Goal: Task Accomplishment & Management: Use online tool/utility

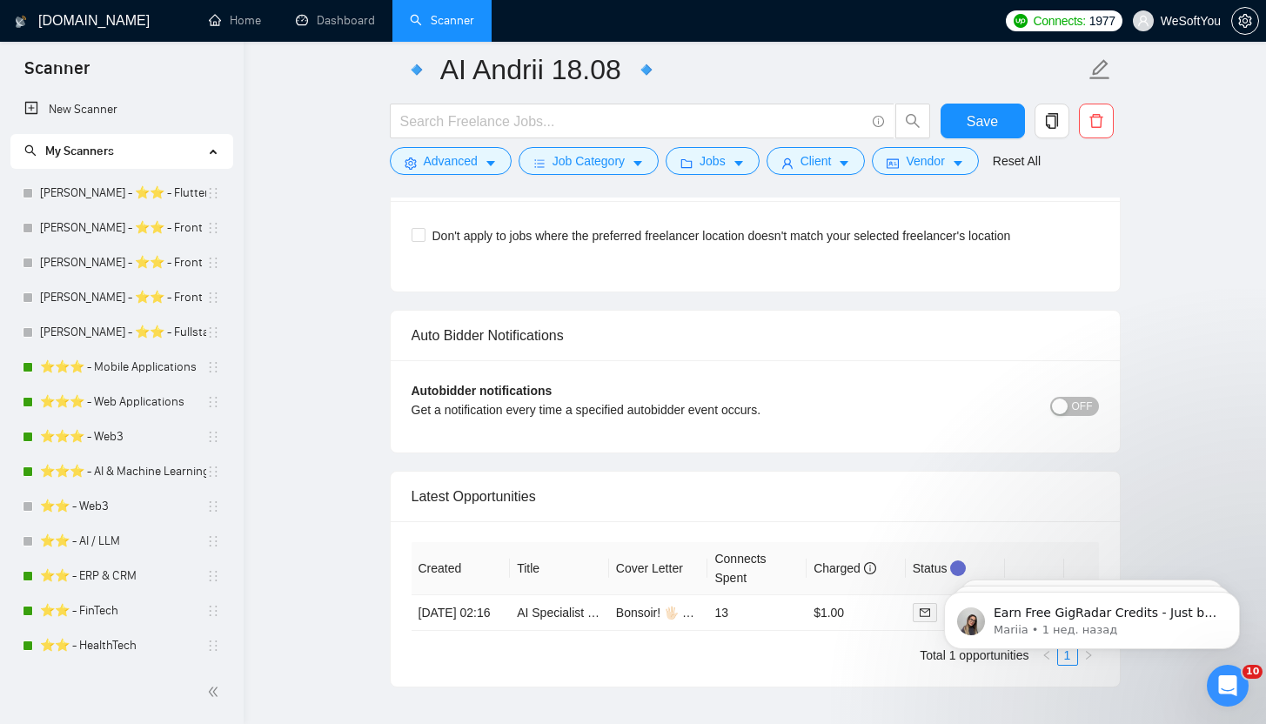
scroll to position [4114, 0]
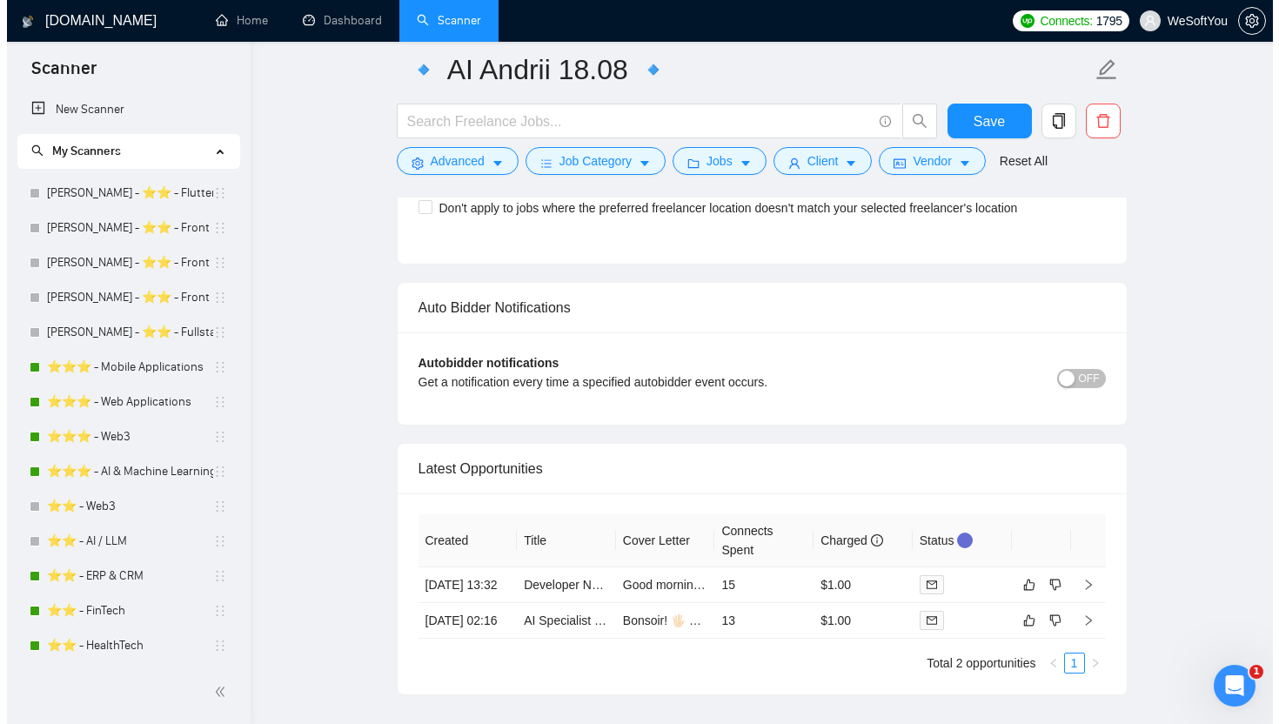
scroll to position [4042, 0]
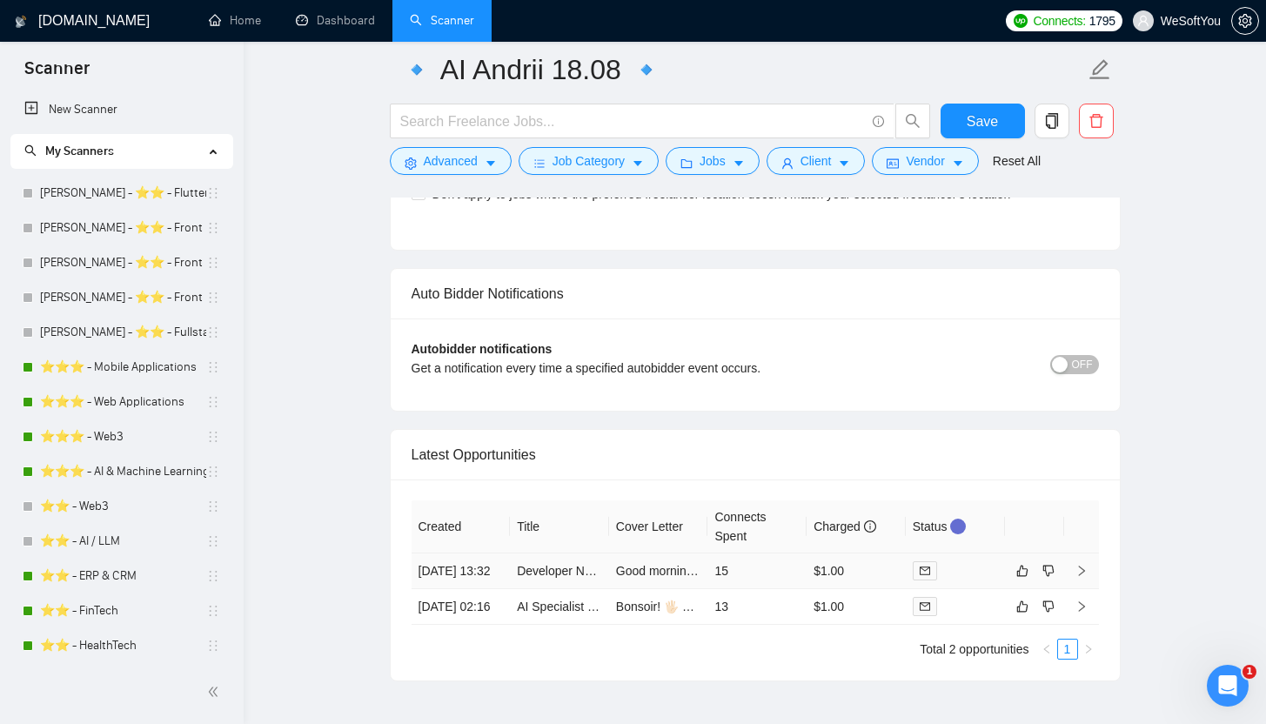
click at [686, 586] on td "Good morning,🖐🏻 ⚡️I can deliver an intuitive Autobooking Scheduling and AI Call…" at bounding box center [658, 572] width 99 height 36
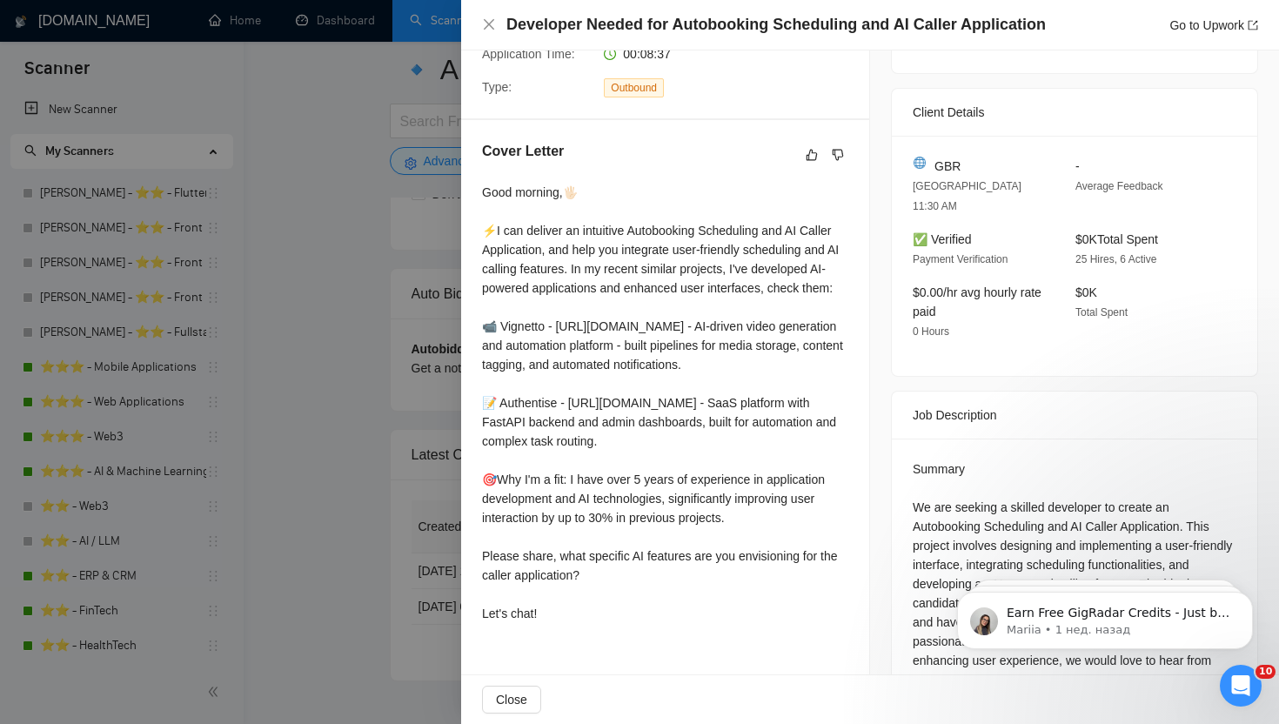
scroll to position [384, 0]
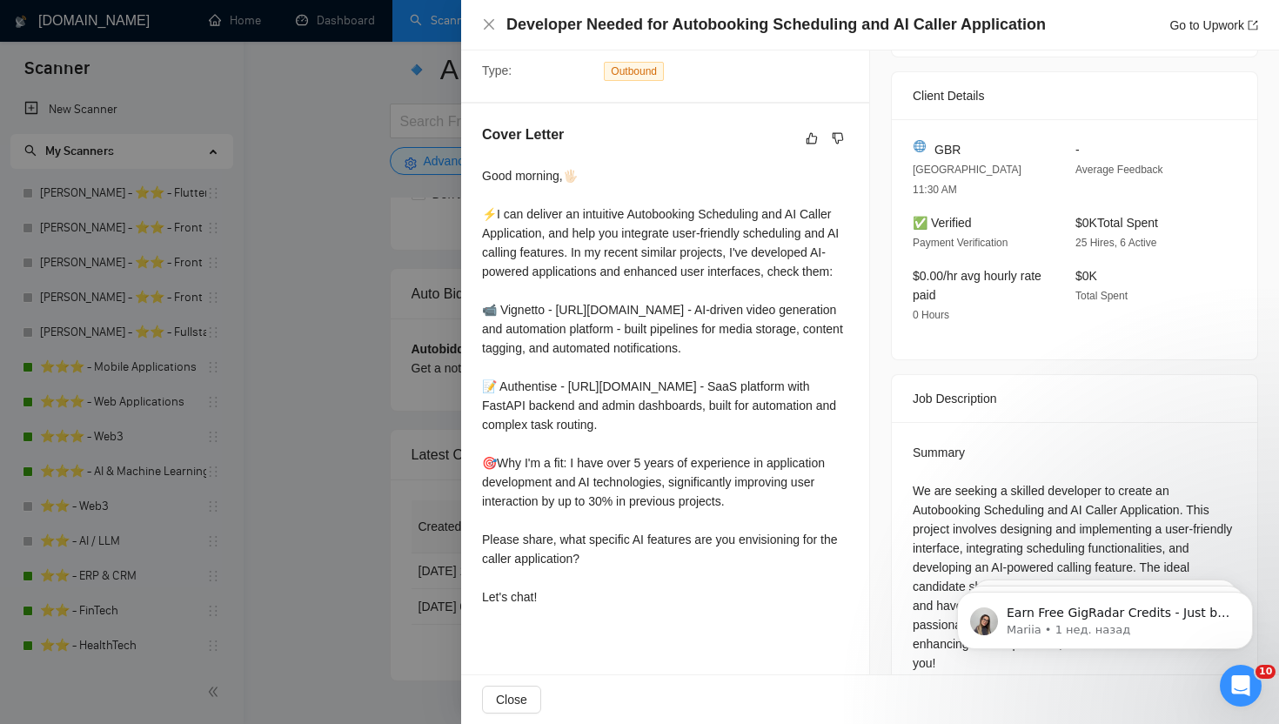
click at [446, 406] on div at bounding box center [639, 362] width 1279 height 724
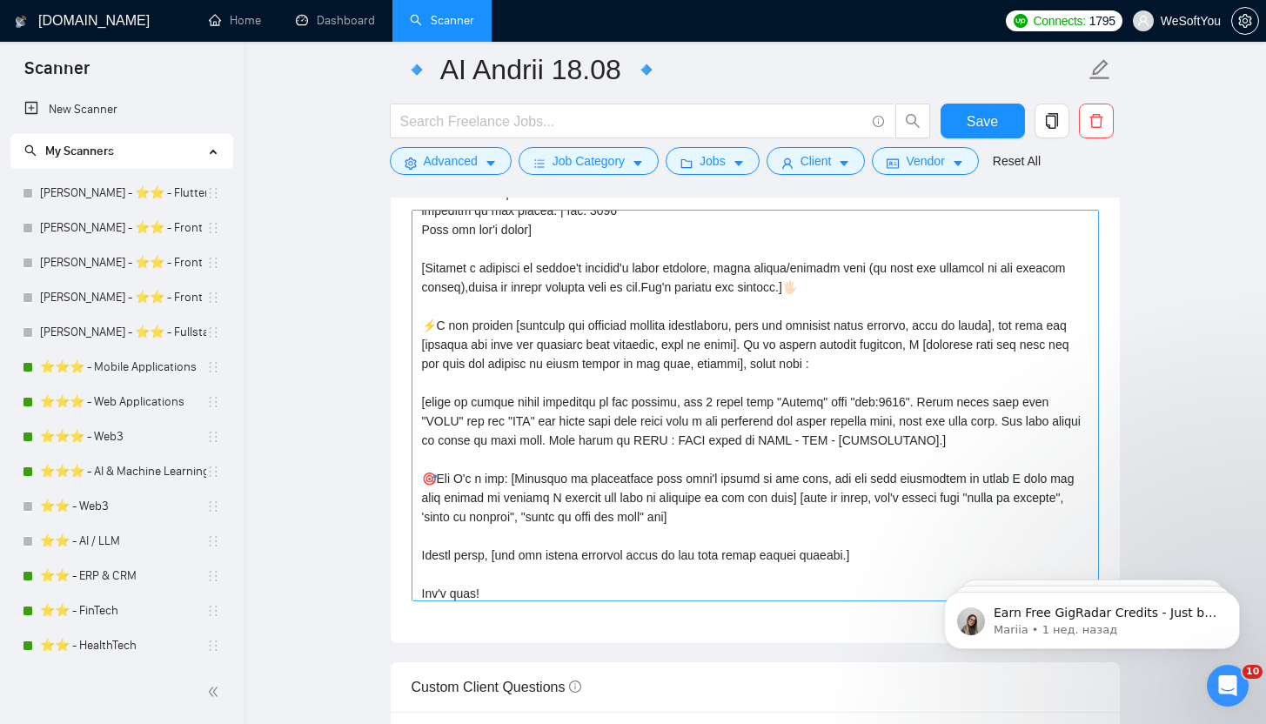
scroll to position [306, 0]
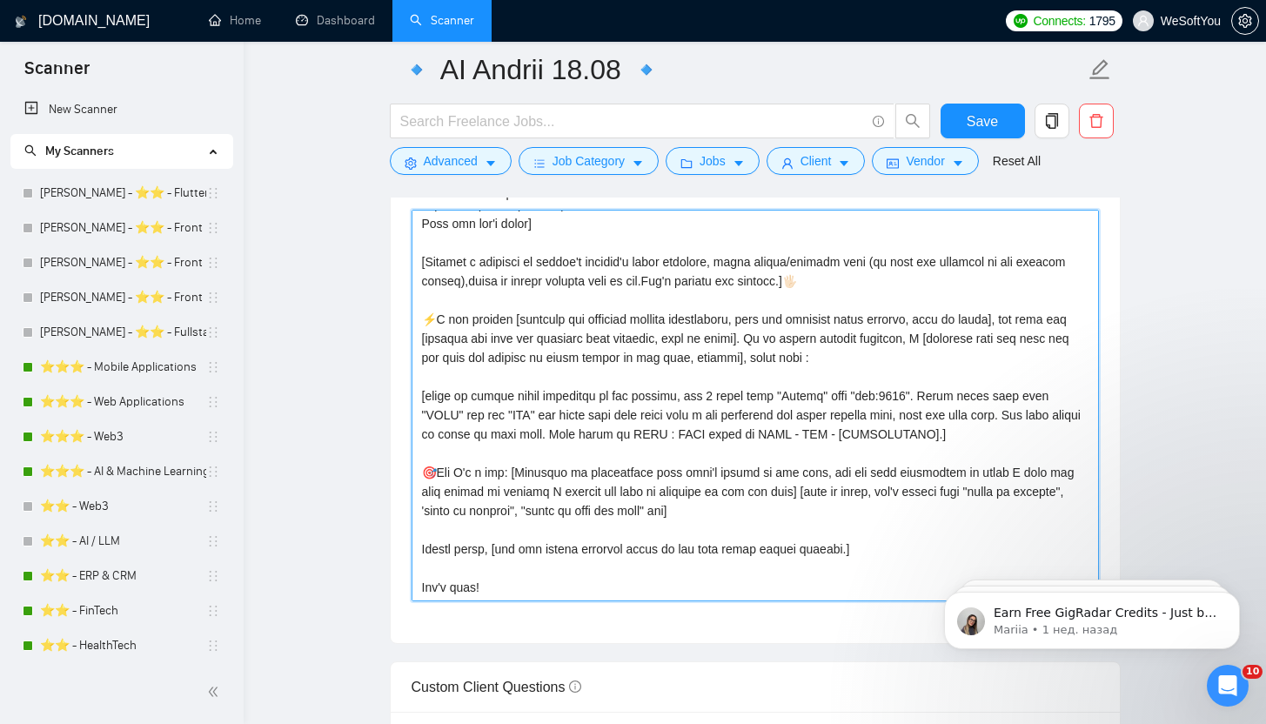
click at [1021, 476] on textarea "Cover letter template:" at bounding box center [756, 406] width 688 height 392
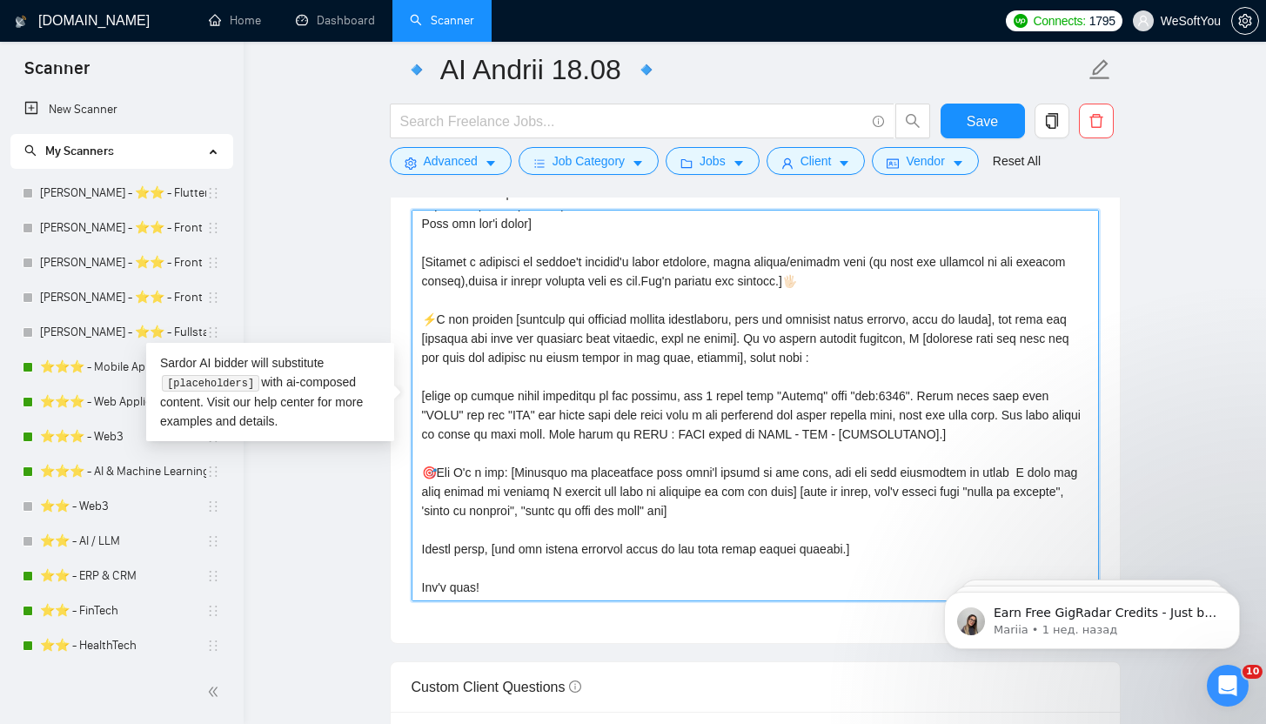
drag, startPoint x: 907, startPoint y: 479, endPoint x: 847, endPoint y: 473, distance: 60.4
click at [906, 479] on textarea "Cover letter template:" at bounding box center [756, 406] width 688 height 392
drag, startPoint x: 852, startPoint y: 472, endPoint x: 908, endPoint y: 475, distance: 55.8
click at [908, 475] on textarea "Cover letter template:" at bounding box center [756, 406] width 688 height 392
click at [953, 471] on textarea "Cover letter template:" at bounding box center [756, 406] width 688 height 392
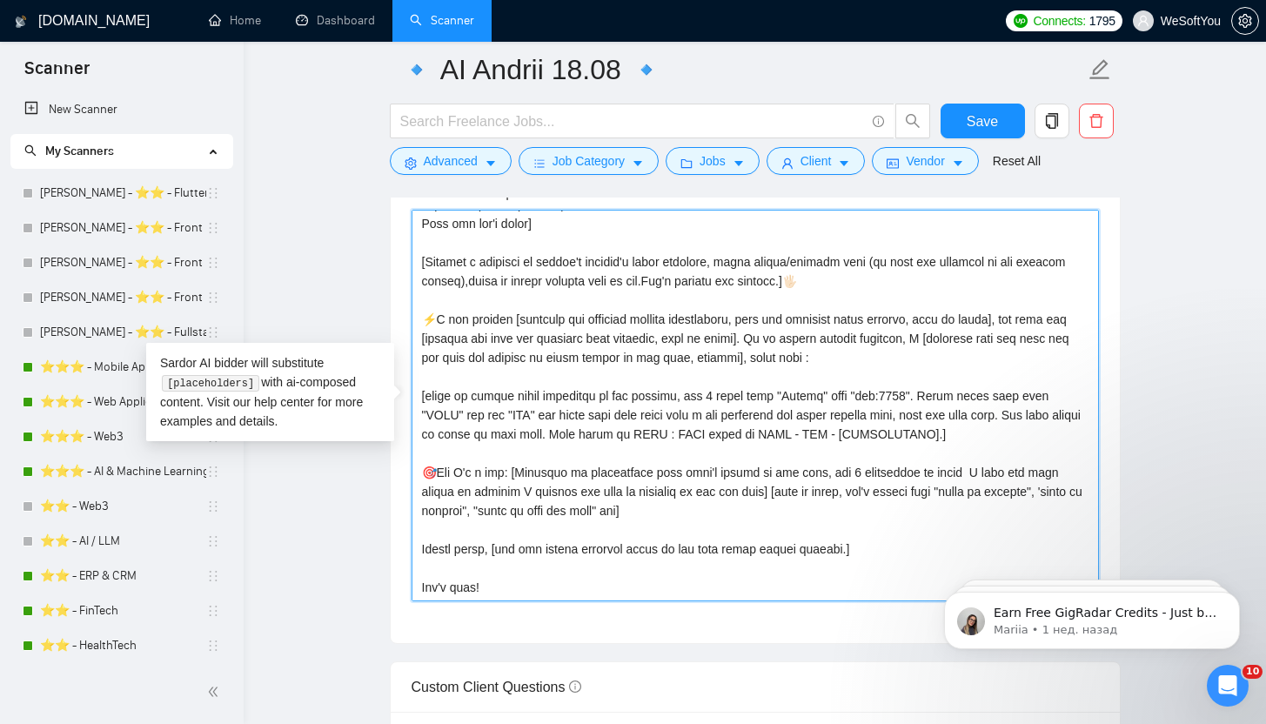
click at [953, 471] on textarea "Cover letter template:" at bounding box center [756, 406] width 688 height 392
click at [863, 470] on textarea "Cover letter template:" at bounding box center [756, 406] width 688 height 392
paste textarea "years"
click at [975, 473] on textarea "Cover letter template:" at bounding box center [756, 406] width 688 height 392
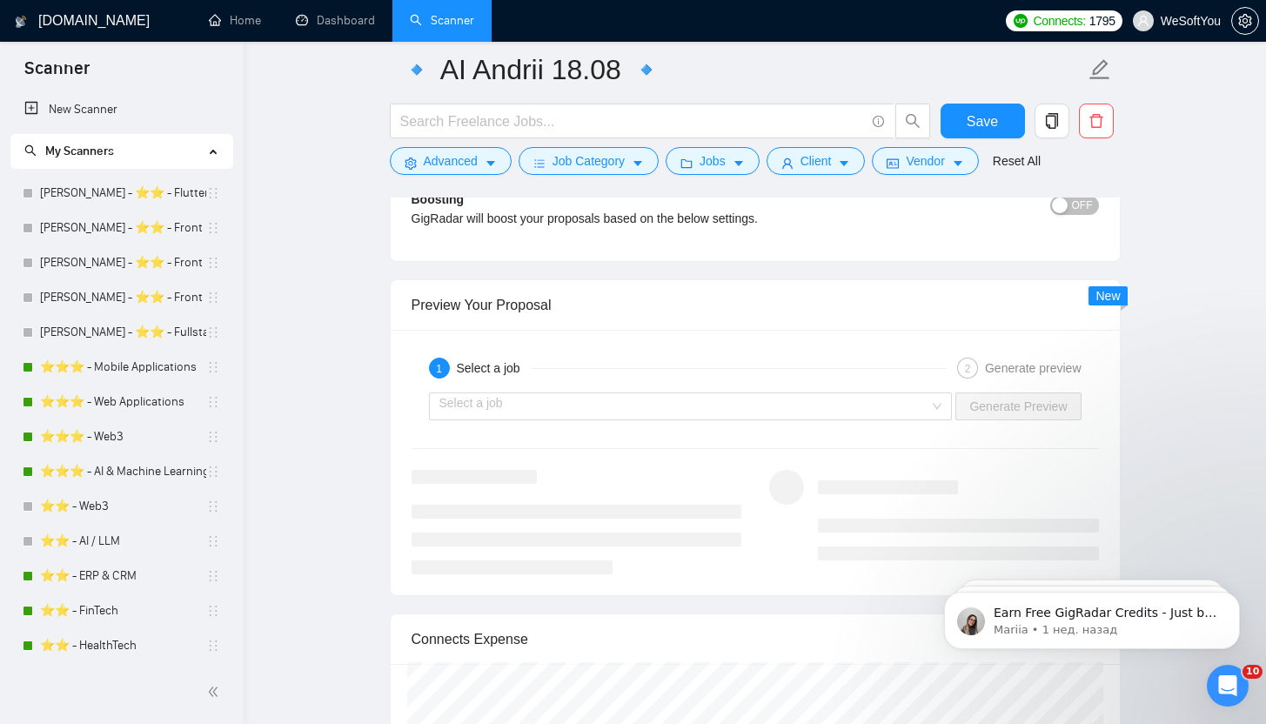
scroll to position [3224, 0]
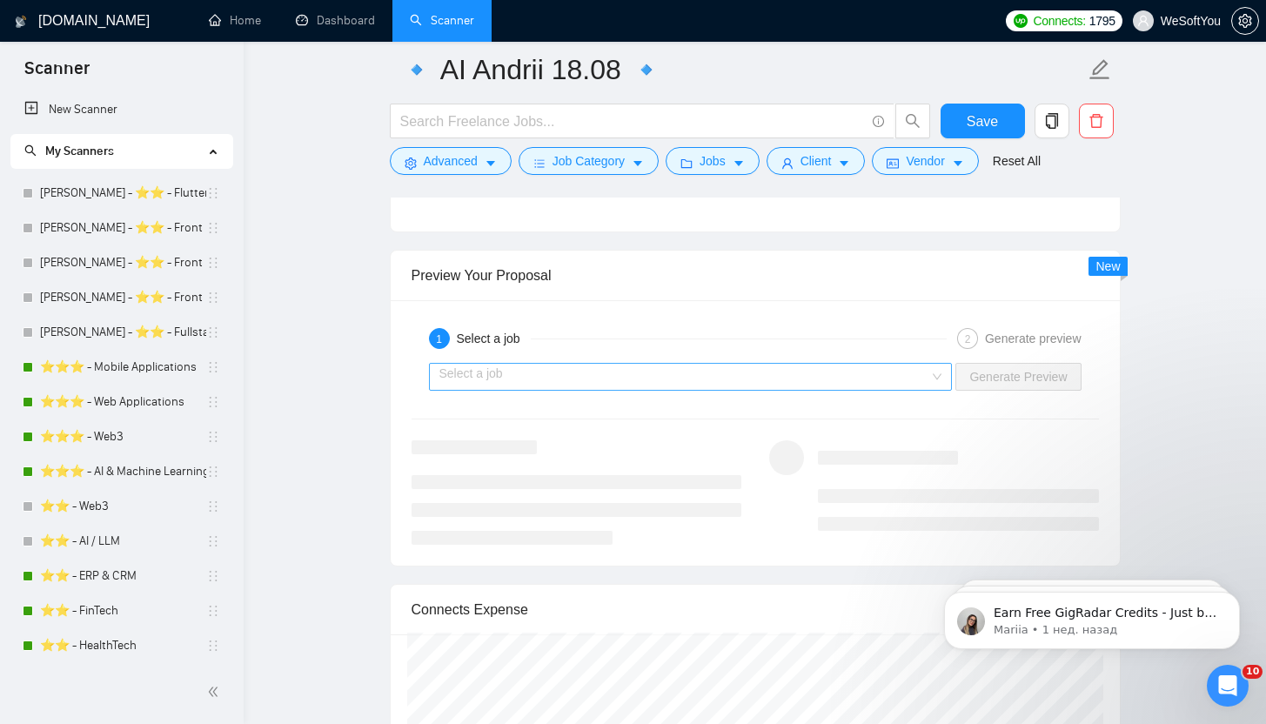
type textarea "[Folder= 1. CLNT: Avo | URL: [URL][DOMAIN_NAME] | Developed a GPT-powered assis…"
click at [711, 374] on input "search" at bounding box center [685, 377] width 491 height 26
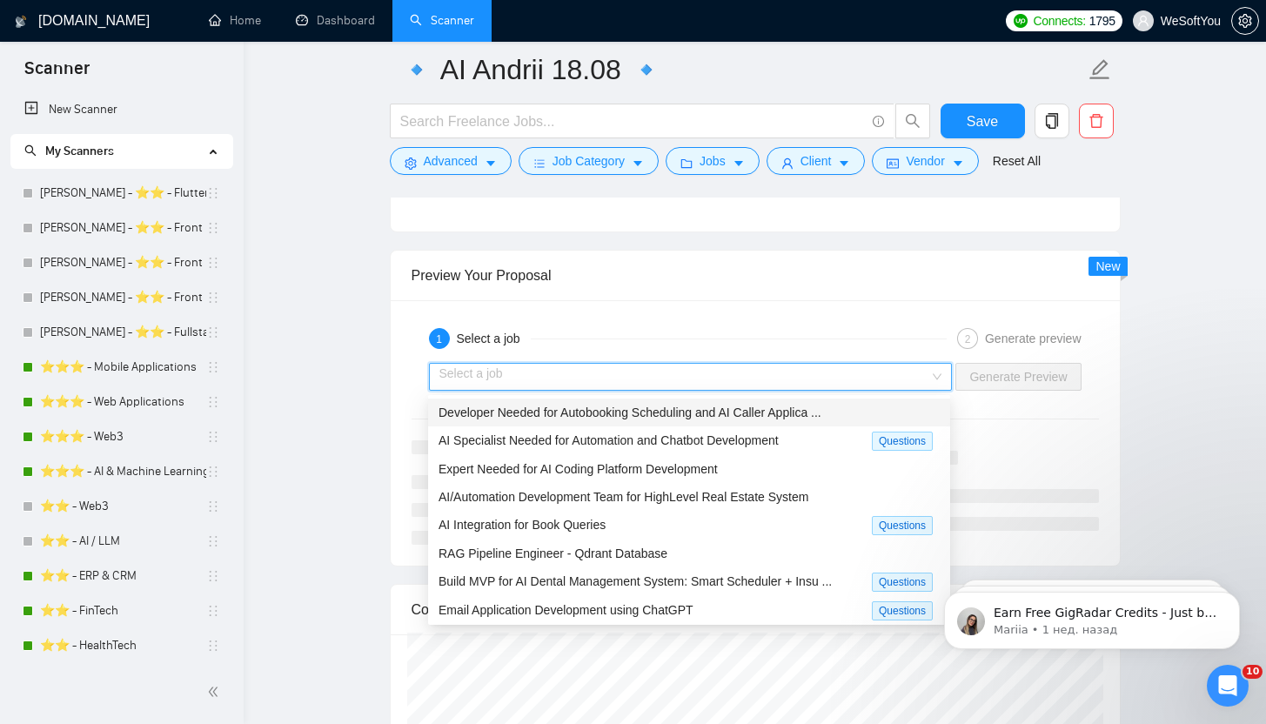
click at [737, 292] on div "Preview Your Proposal" at bounding box center [756, 276] width 688 height 50
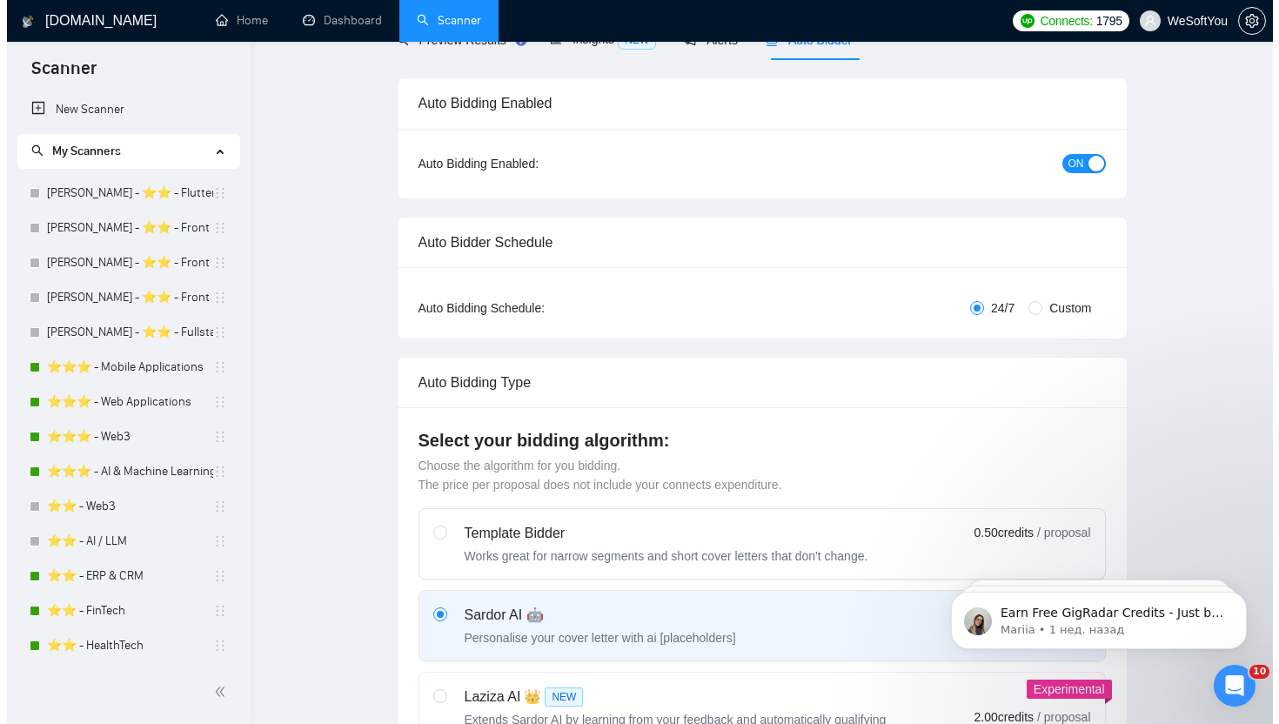
scroll to position [0, 0]
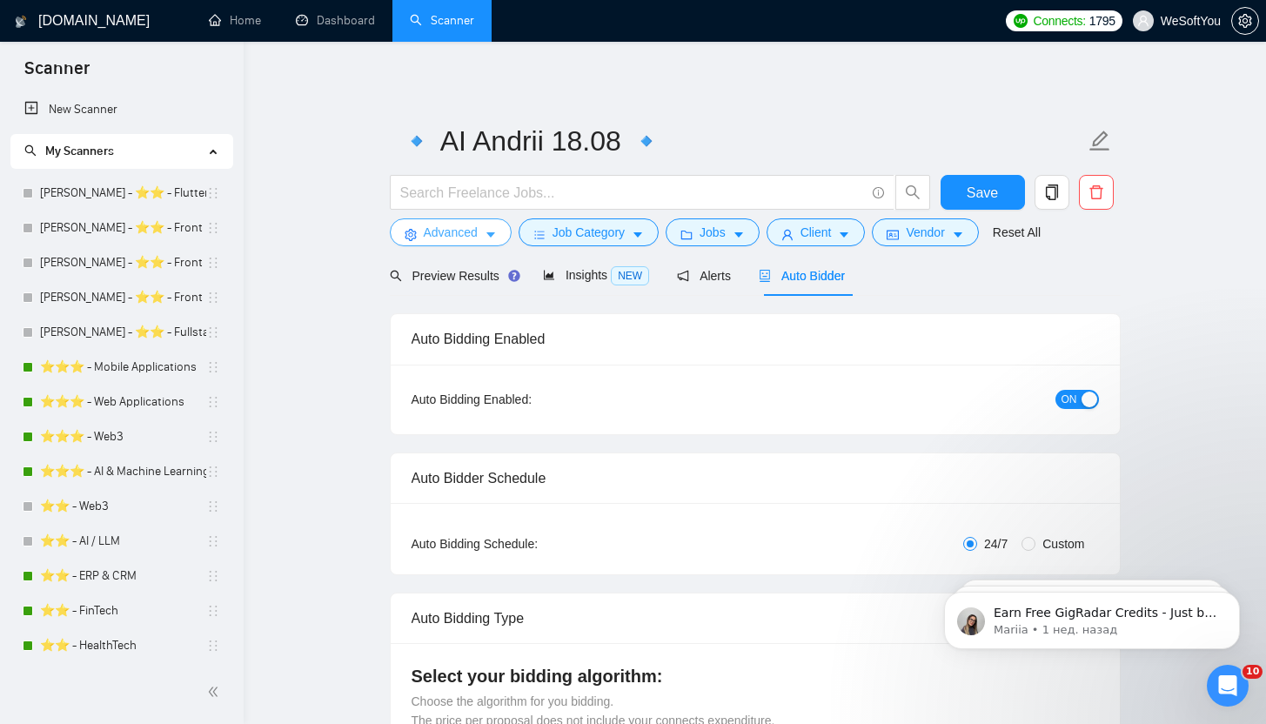
click at [490, 240] on icon "caret-down" at bounding box center [491, 235] width 12 height 12
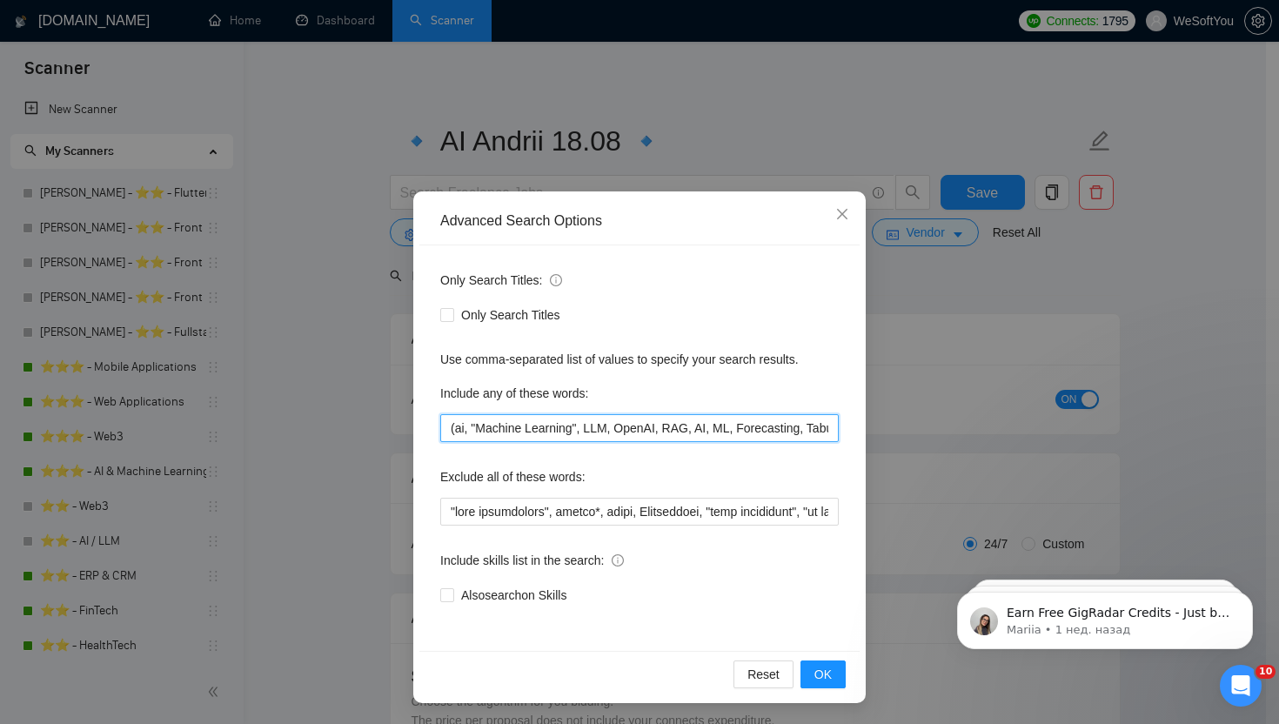
drag, startPoint x: 585, startPoint y: 432, endPoint x: 474, endPoint y: 433, distance: 110.6
click at [474, 433] on input "(ai, "Machine Learning", LLM, OpenAI, RAG, AI, ML, Forecasting, Tabular data an…" at bounding box center [639, 428] width 399 height 28
click at [615, 435] on input "(ai, "Machine Learning", LLM, OpenAI, RAG, AI, ML, Forecasting, Tabular data an…" at bounding box center [639, 428] width 399 height 28
paste input ""Machine Learning","
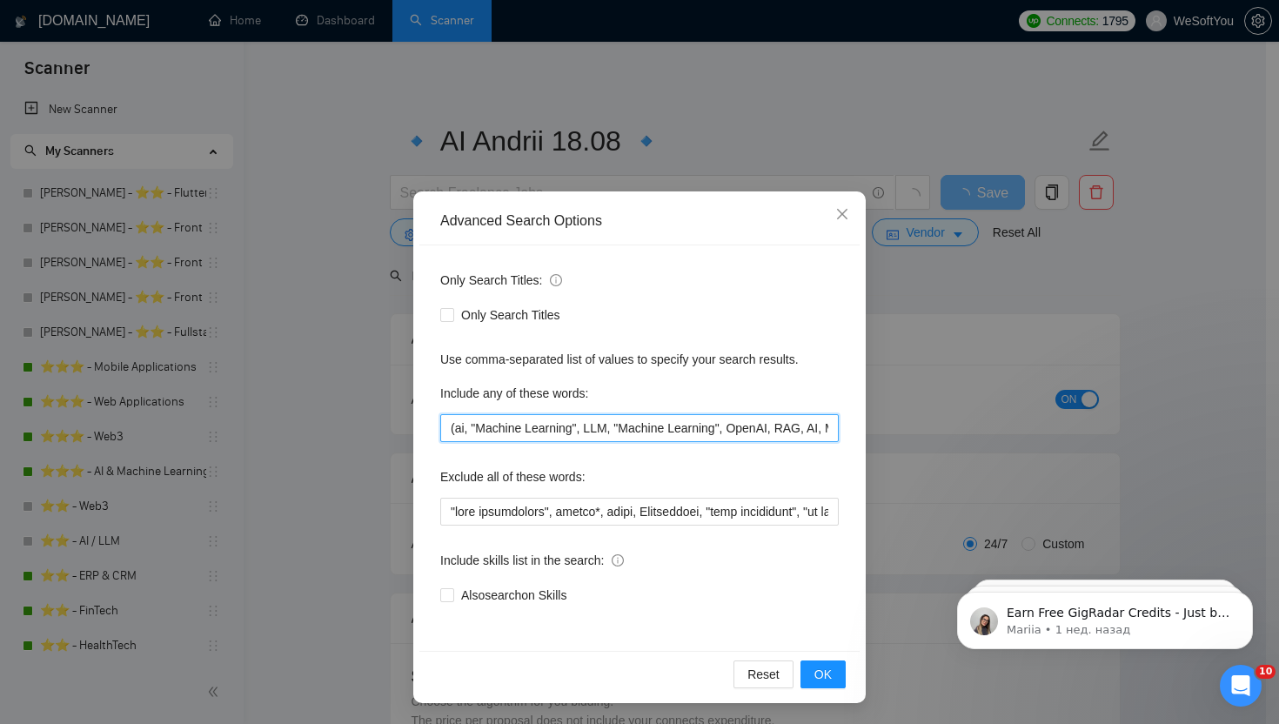
click at [728, 429] on input "(ai, "Machine Learning", LLM, "Machine Learning", OpenAI, RAG, AI, ML, Forecast…" at bounding box center [639, 428] width 399 height 28
drag, startPoint x: 724, startPoint y: 430, endPoint x: 628, endPoint y: 433, distance: 96.7
click at [628, 433] on input "(ai, "Machine Learning", LLM, "Machine Learning", OpenAI, RAG, AI, ML, Forecast…" at bounding box center [639, 428] width 399 height 28
drag, startPoint x: 802, startPoint y: 434, endPoint x: 954, endPoint y: 467, distance: 155.7
click at [806, 437] on input "(ai, "Machine Learning", LLM, "ai agent", OpenAI, RAG, AI, ML, Forecasting, Tab…" at bounding box center [639, 428] width 399 height 28
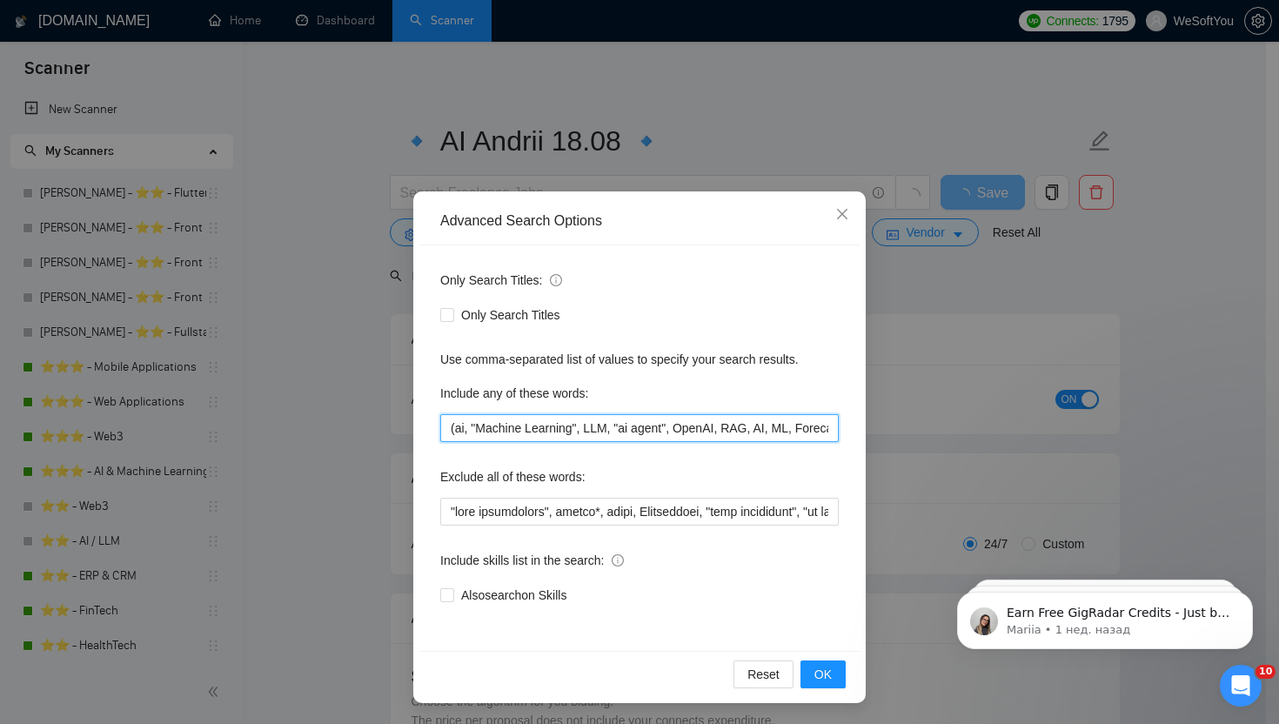
scroll to position [0, 194]
click at [479, 428] on input "(ai, "Machine Learning", LLM, "ai agent", OpenAI, RAG, AI, ML, Forecasting, Tab…" at bounding box center [639, 428] width 399 height 28
click at [682, 431] on input "(ai, "Machine Learning", LLM, "ai agent", OpenAI, RAG, AI, ML, Forecasting, Tab…" at bounding box center [639, 428] width 399 height 28
paste input """
click at [804, 431] on input "(ai, "Machine Learning", LLM, "ai agent", OpenAI, RAG, AI, ML, Forecasting, "Ta…" at bounding box center [639, 428] width 399 height 28
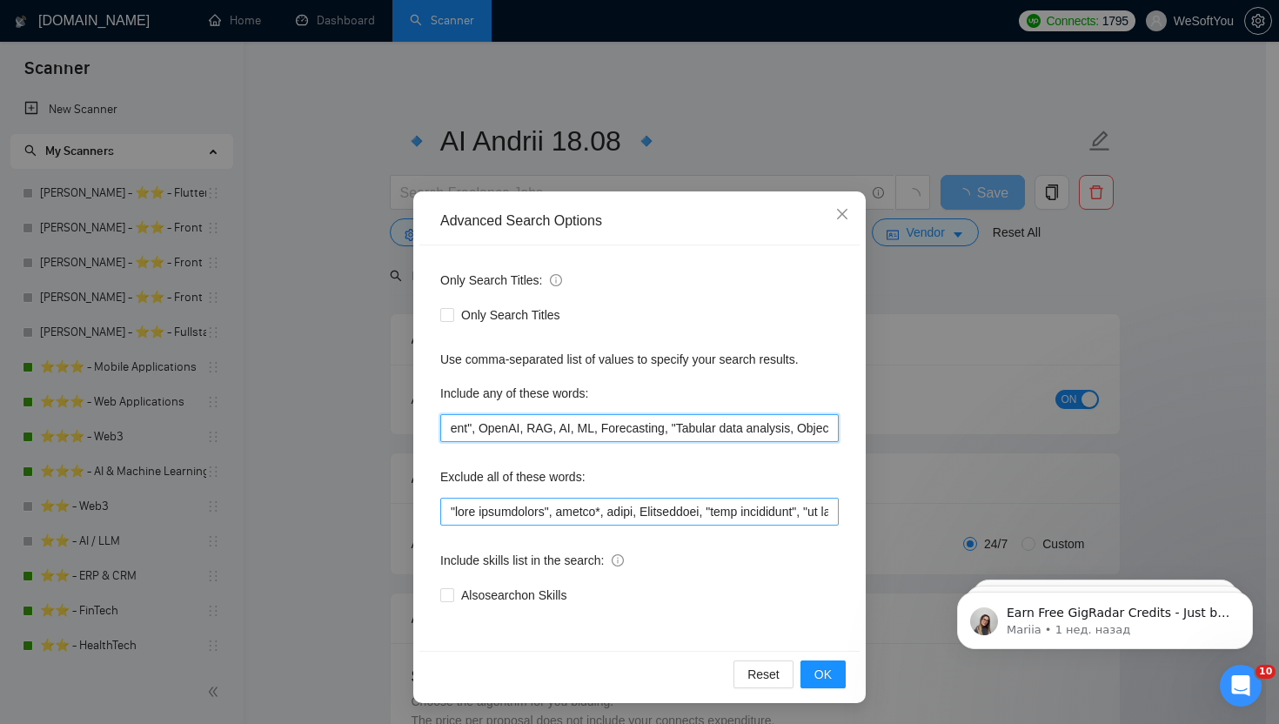
paste input """
click at [719, 433] on input "(ai, "Machine Learning", LLM, "ai agent", OpenAI, RAG, AI, ML, Forecasting, "Ta…" at bounding box center [639, 428] width 399 height 28
paste input """
click at [624, 429] on input "(ai, "Machine Learning", LLM, "ai agent", OpenAI, RAG, AI, ML, Forecasting, "Ta…" at bounding box center [639, 428] width 399 height 28
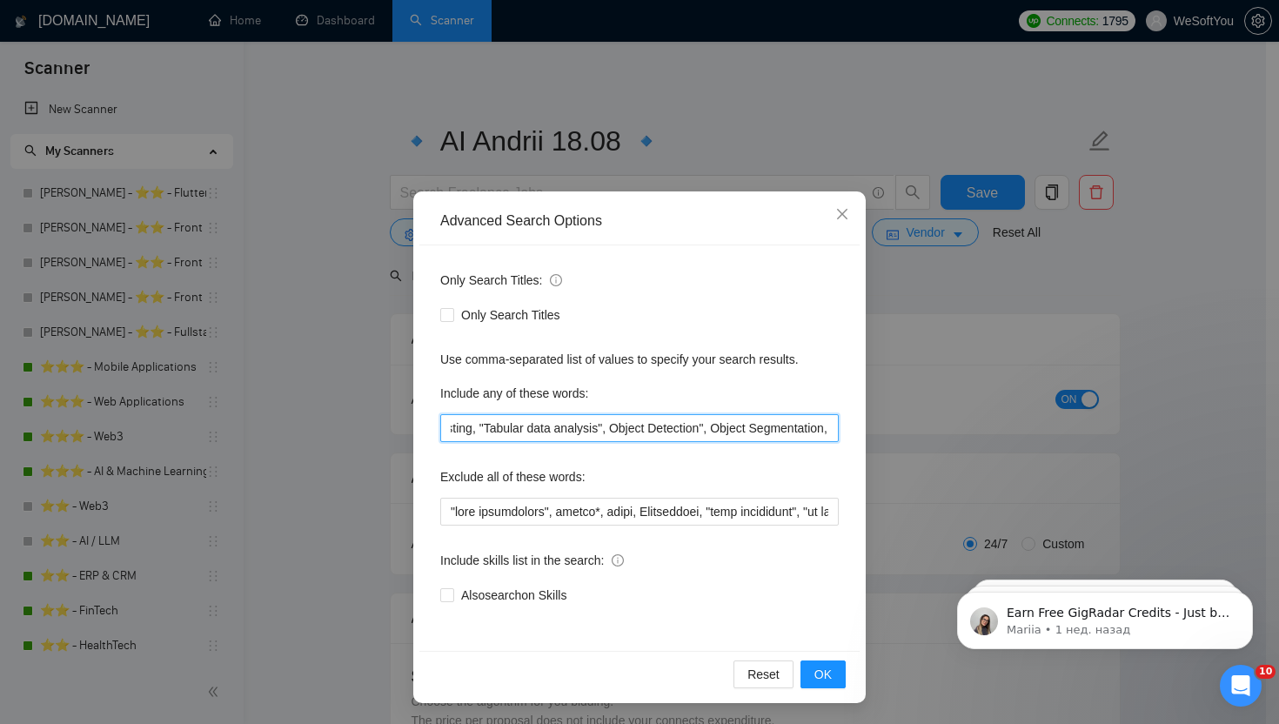
paste input """
click at [737, 427] on input "(ai, "Machine Learning", LLM, "ai agent", OpenAI, RAG, AI, ML, Forecasting, "Ta…" at bounding box center [639, 428] width 399 height 28
paste input """
click at [809, 427] on input "(ai, "Machine Learning", LLM, "ai agent", OpenAI, RAG, AI, ML, Forecasting, "Ta…" at bounding box center [639, 428] width 399 height 28
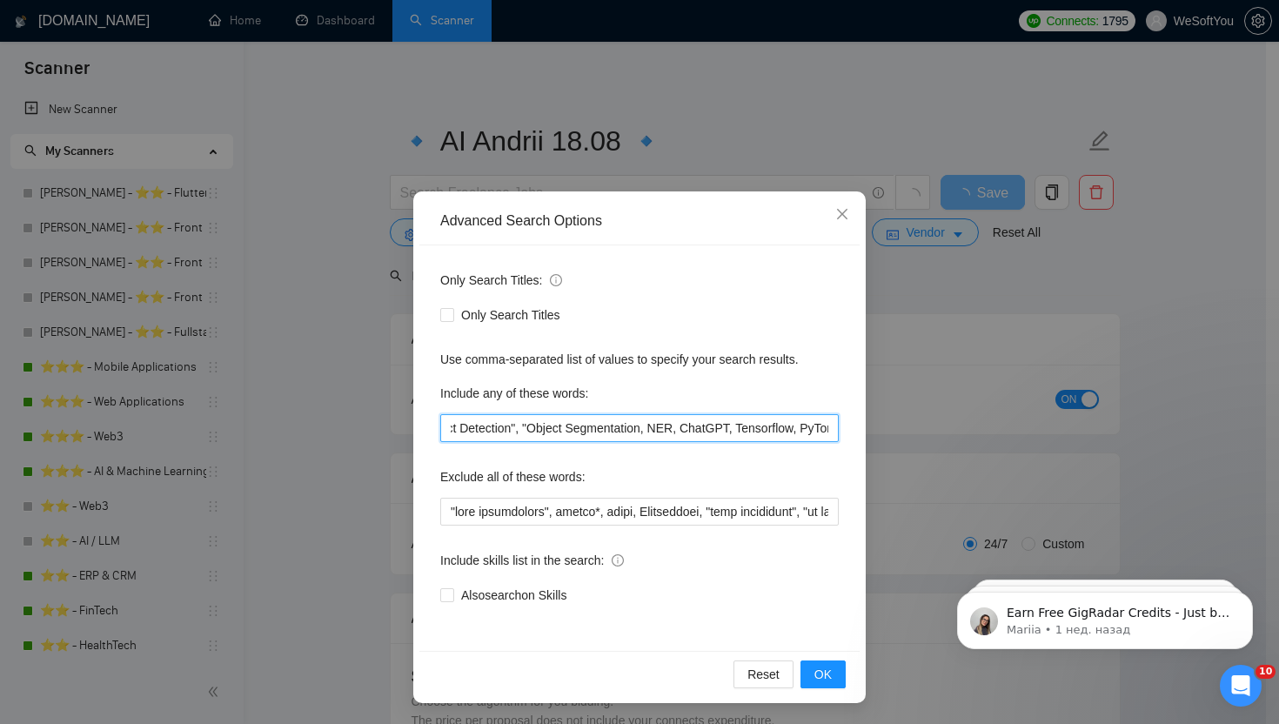
paste input """
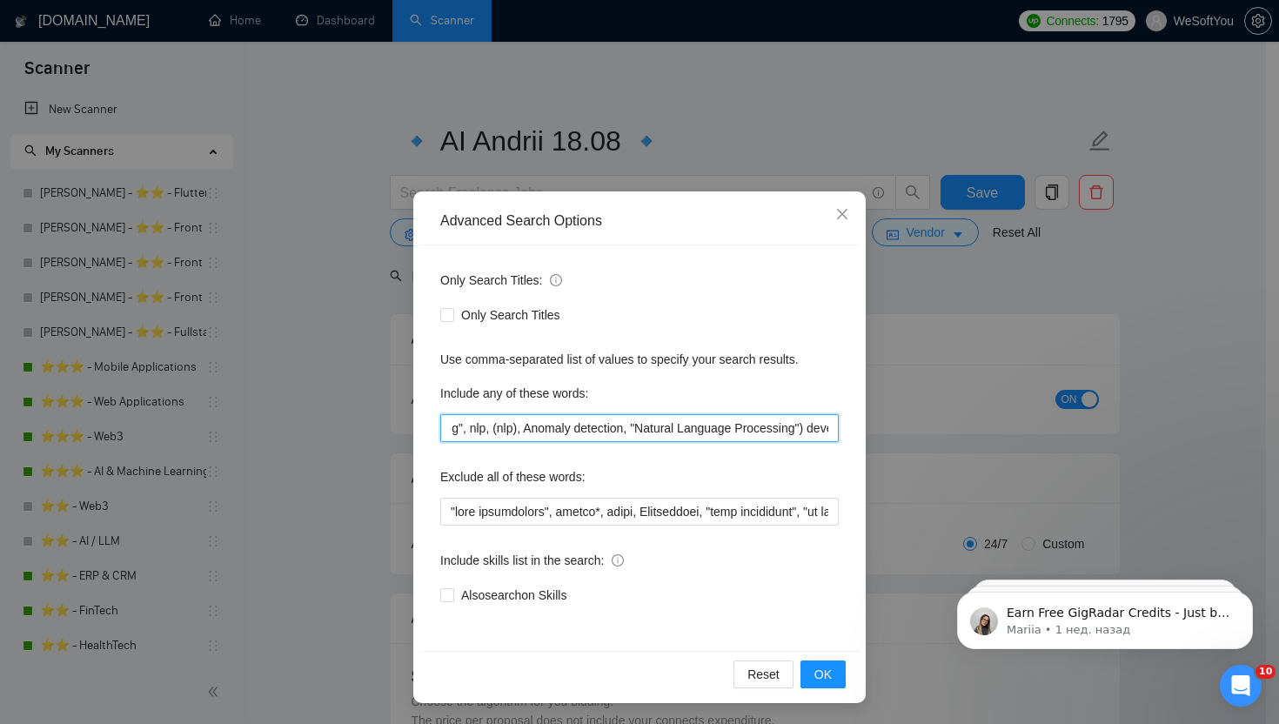
click at [680, 428] on input "(ai, "Machine Learning", LLM, "ai agent", OpenAI, RAG, AI, ML, Forecasting, "Ta…" at bounding box center [639, 428] width 399 height 28
paste input """
click at [575, 429] on input "(ai, "Machine Learning", LLM, "ai agent", OpenAI, RAG, AI, ML, Forecasting, "Ta…" at bounding box center [639, 428] width 399 height 28
paste input """
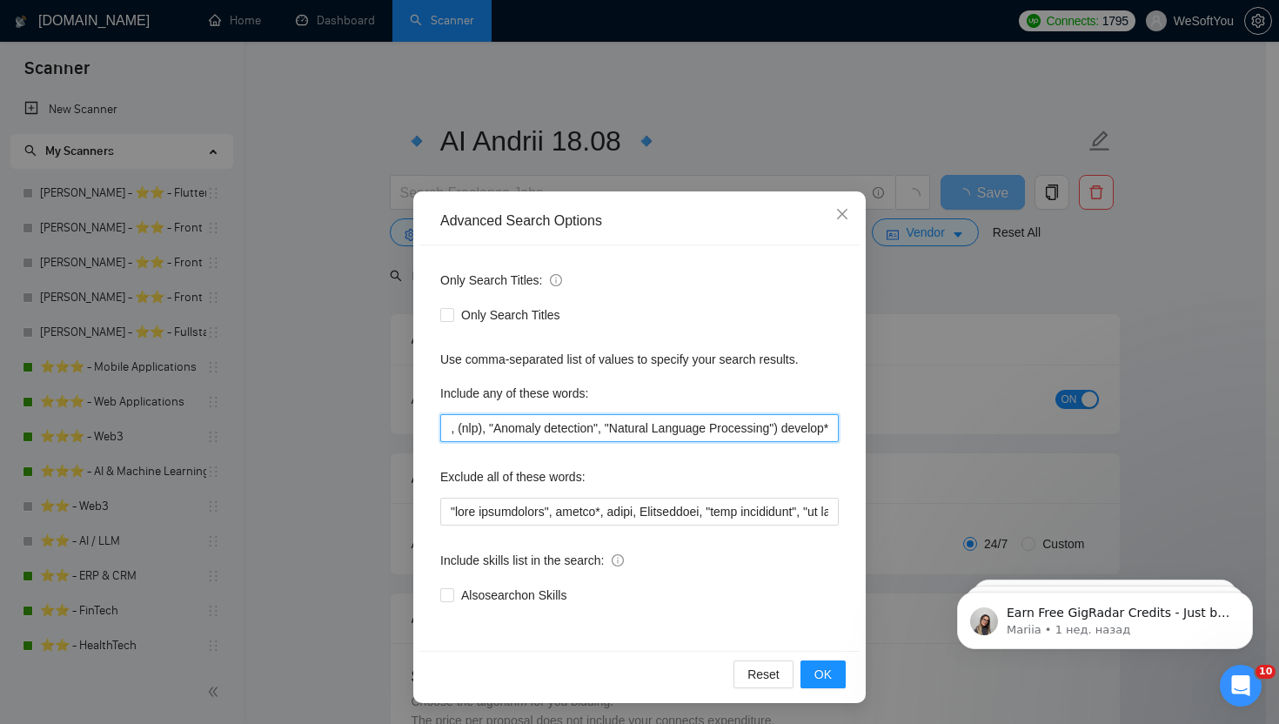
drag, startPoint x: 764, startPoint y: 429, endPoint x: 883, endPoint y: 428, distance: 118.4
click at [883, 428] on div "Advanced Search Options Only Search Titles: Only Search Titles Use comma-separa…" at bounding box center [639, 362] width 1279 height 724
click at [769, 440] on input "(ai, "Machine Learning", LLM, "ai agent", OpenAI, RAG, AI, ML, Forecasting, "Ta…" at bounding box center [639, 428] width 399 height 28
type input "(ai, "Machine Learning", LLM, "ai agent", OpenAI, RAG, AI, ML, Forecasting, "Ta…"
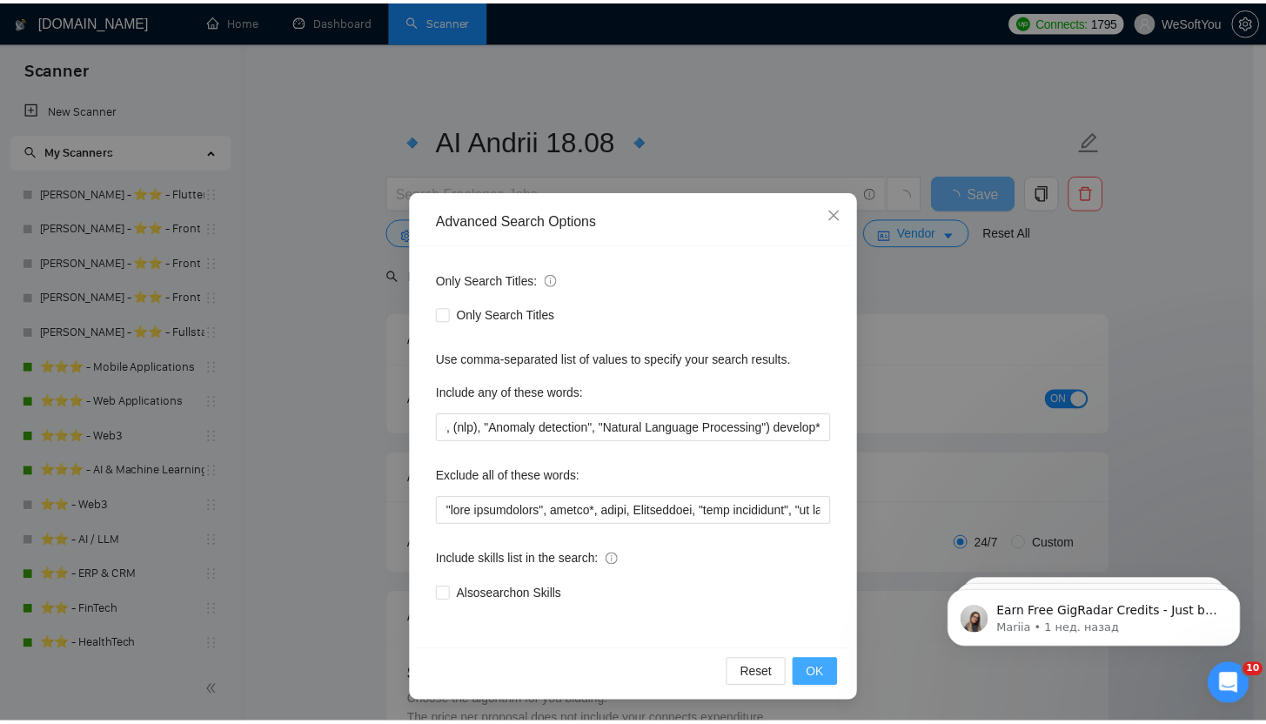
scroll to position [0, 0]
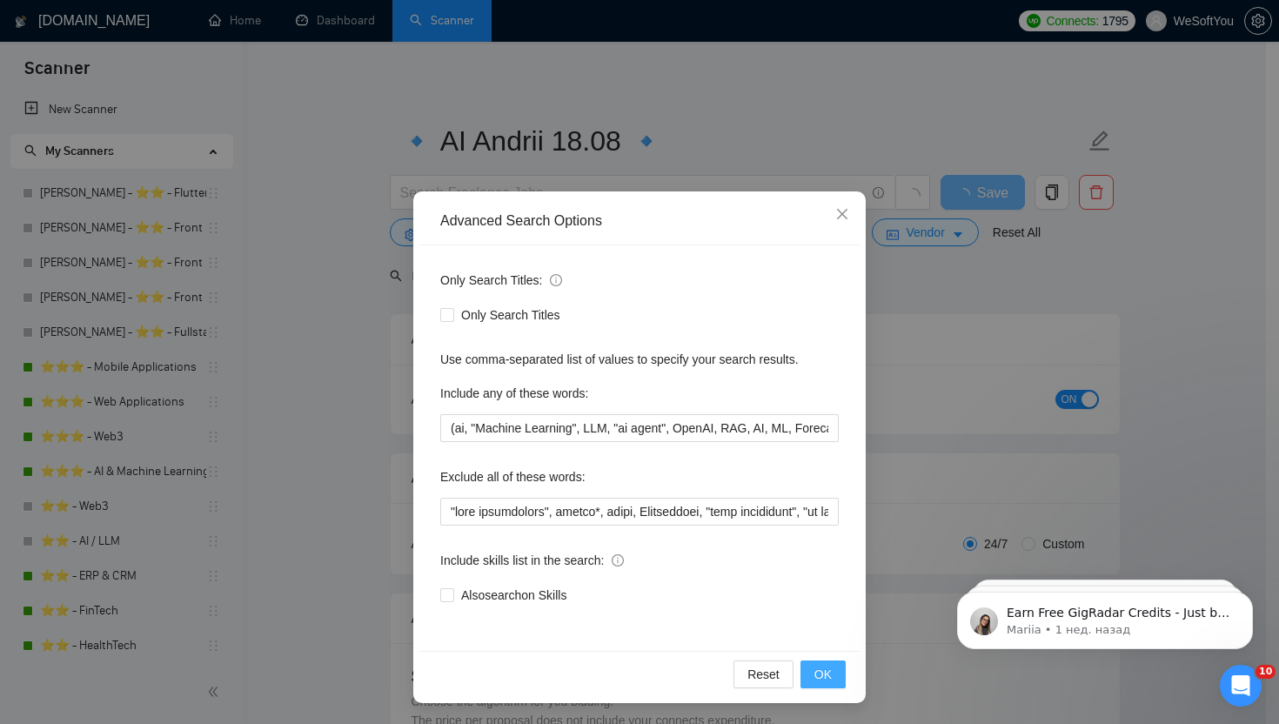
click at [838, 668] on button "OK" at bounding box center [823, 675] width 45 height 28
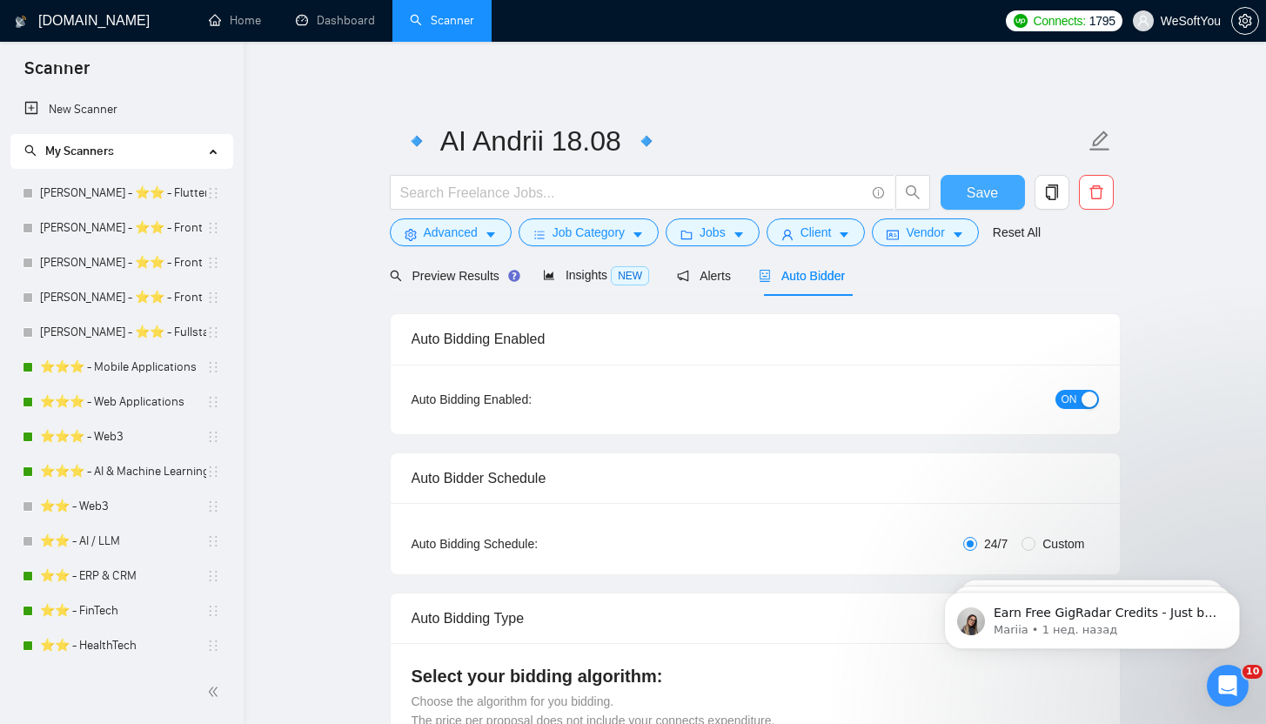
click at [981, 199] on span "Save" at bounding box center [982, 193] width 31 height 22
click at [981, 200] on span "Save" at bounding box center [982, 193] width 31 height 22
